Goal: Task Accomplishment & Management: Use online tool/utility

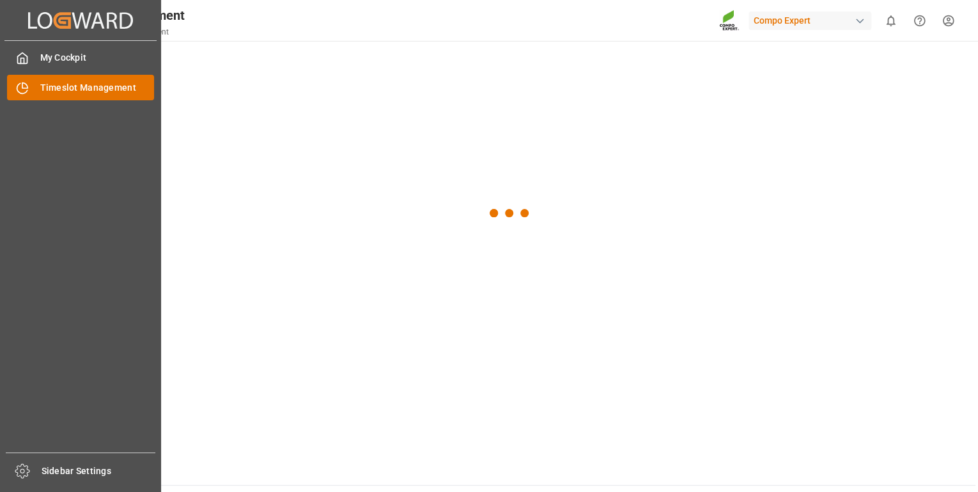
click at [58, 91] on span "Timeslot Management" at bounding box center [97, 87] width 114 height 13
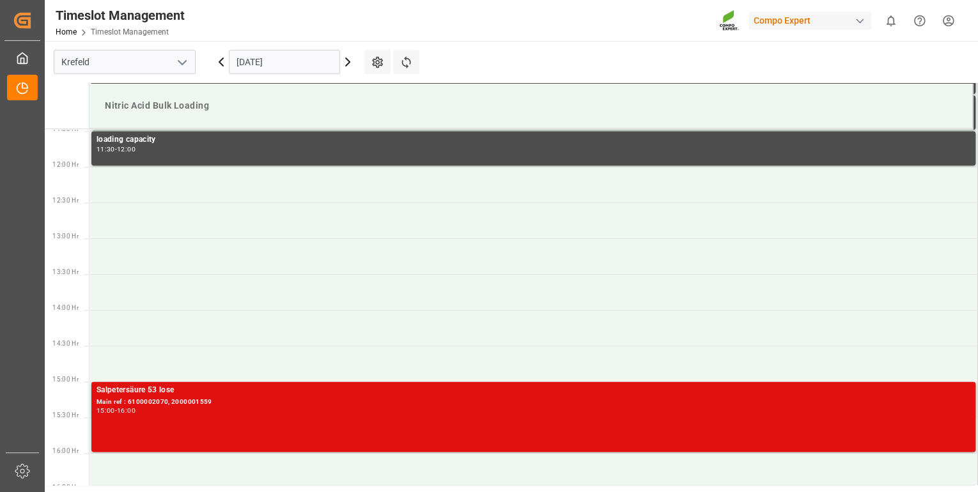
scroll to position [595, 0]
